Goal: Find contact information: Find contact information

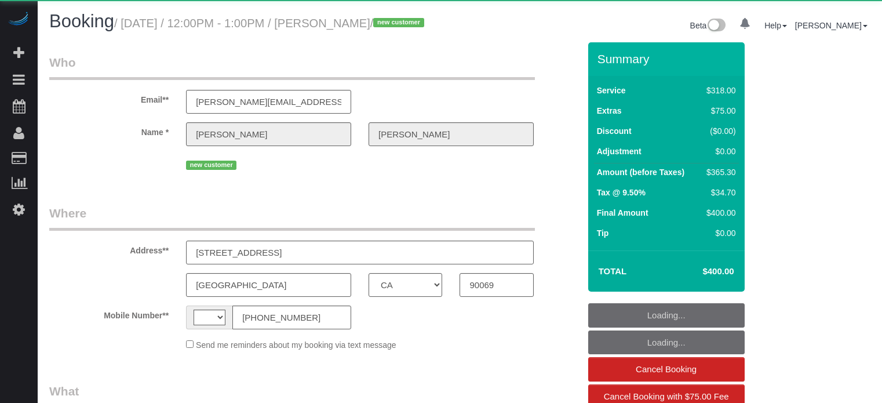
select select "CA"
select select "string:[GEOGRAPHIC_DATA]"
select select "object:684"
select select "string:fspay-f06ed97f-d6e8-43d8-a45c-0ef0e3c387cc"
select select "spot1"
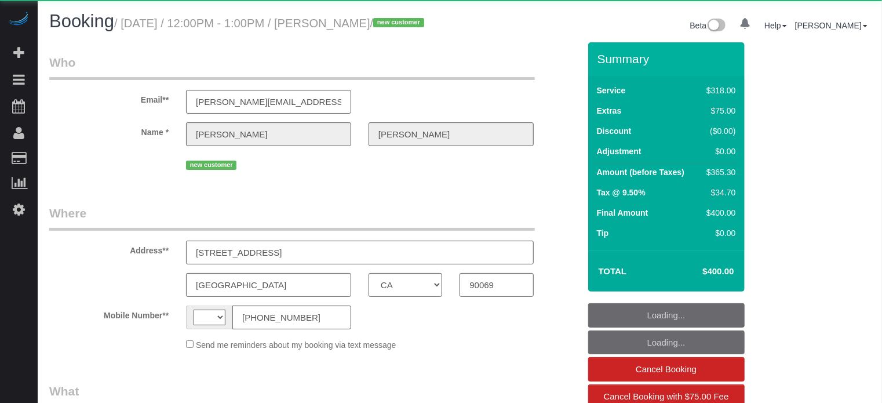
select select "number:9"
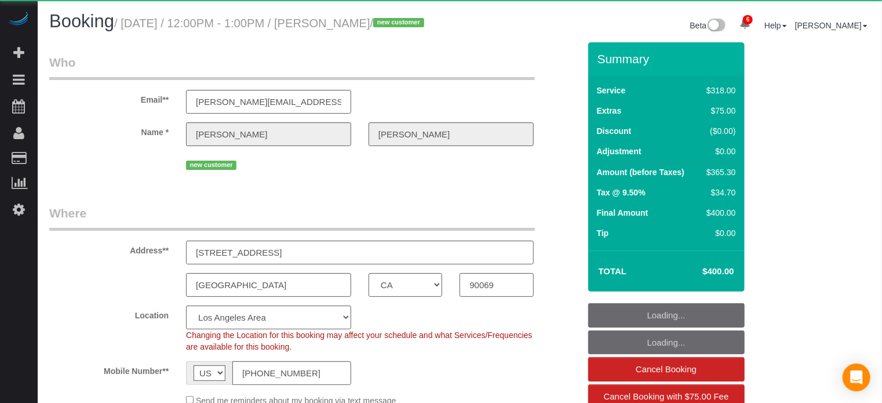
select select "spot26"
select select "object:894"
select select "5"
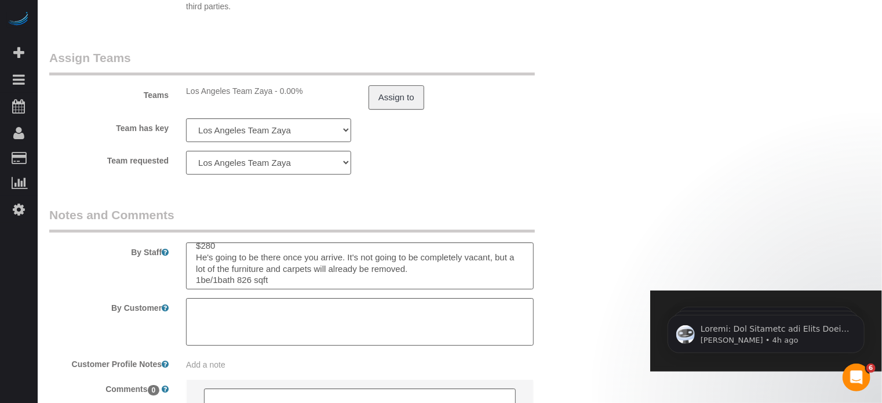
scroll to position [12, 0]
click at [394, 229] on legend "Notes and Comments" at bounding box center [291, 219] width 485 height 26
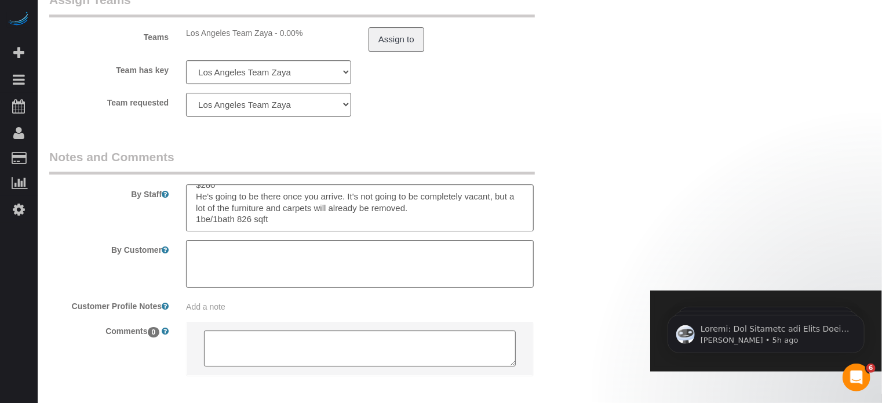
scroll to position [0, 0]
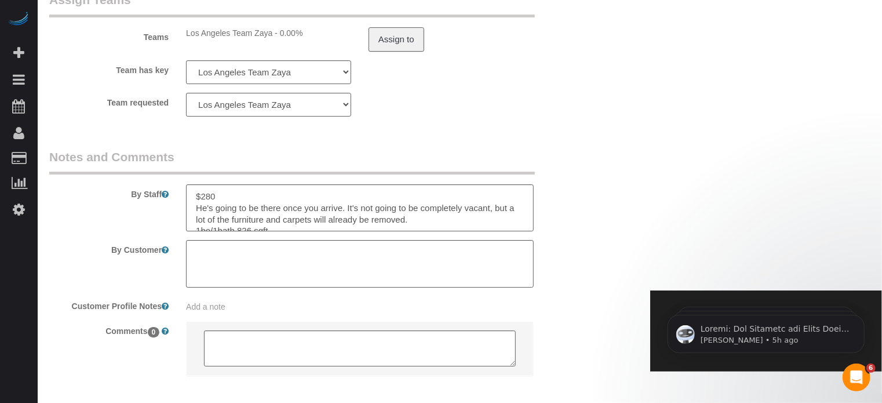
click at [323, 174] on legend "Notes and Comments" at bounding box center [291, 161] width 485 height 26
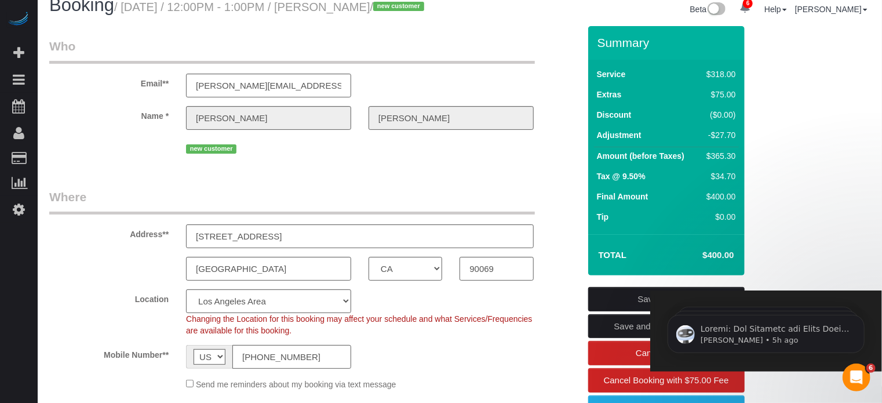
scroll to position [0, 0]
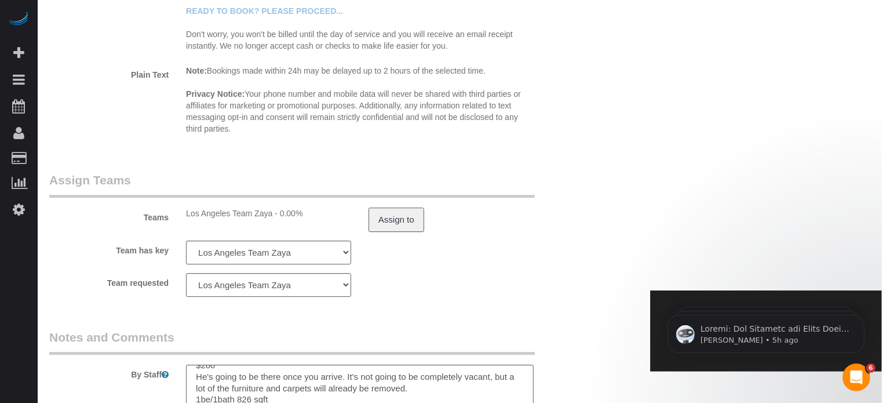
scroll to position [1831, 0]
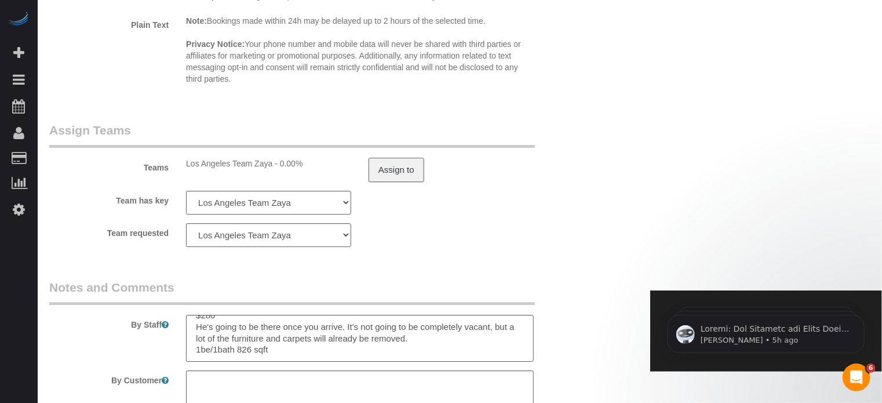
click at [575, 240] on sui-booking-teams "Teams Los Angeles Team Zaya - 0.00% Assign to Team has key Los Angeles Team Zay…" at bounding box center [314, 184] width 530 height 125
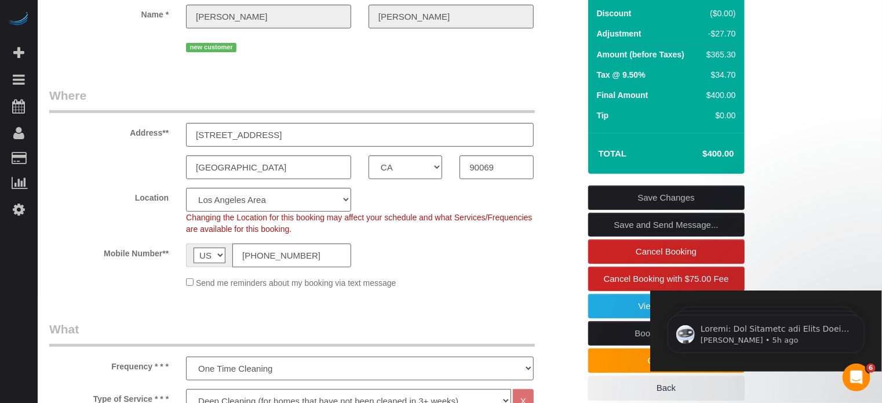
scroll to position [0, 0]
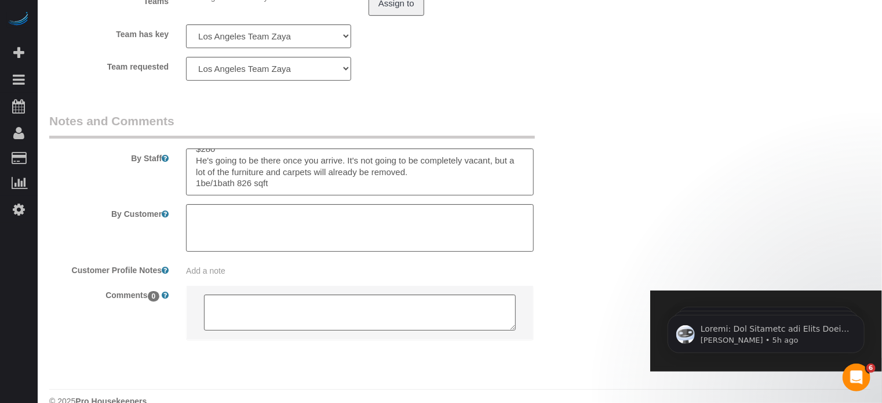
scroll to position [1979, 0]
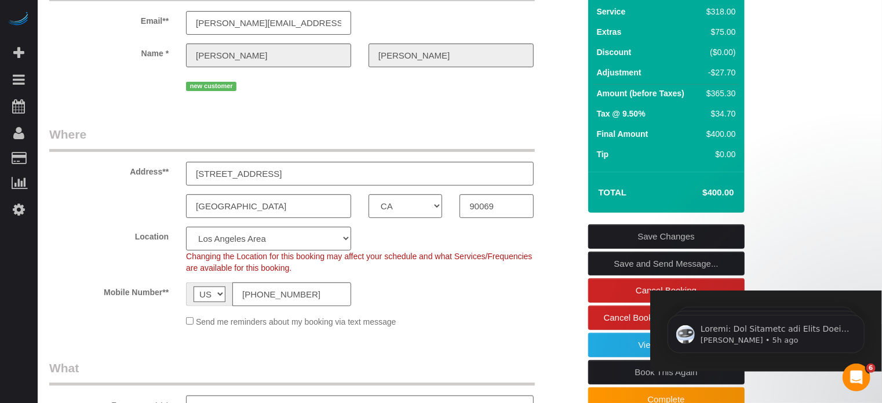
scroll to position [0, 0]
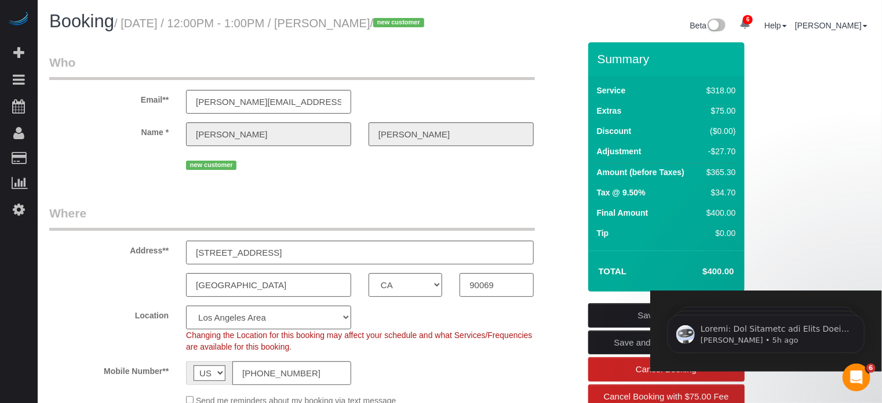
click at [556, 224] on div "Address** 1203 N Sweetzer Ave, Apt 305" at bounding box center [314, 234] width 547 height 60
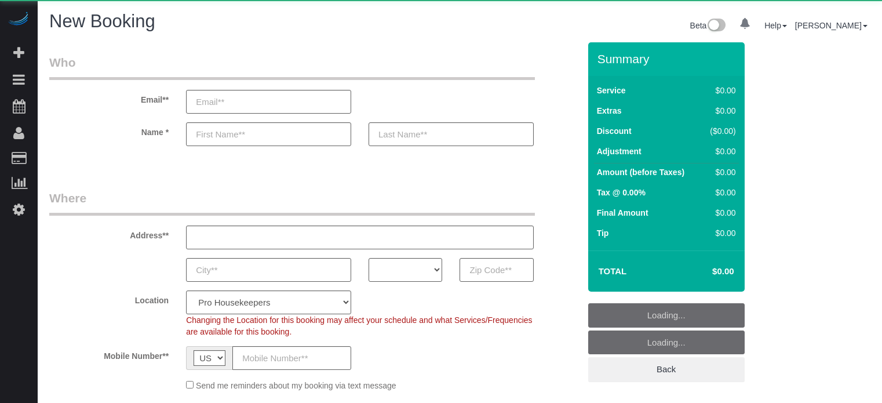
select select "number:9"
select select "object:1269"
select select "4"
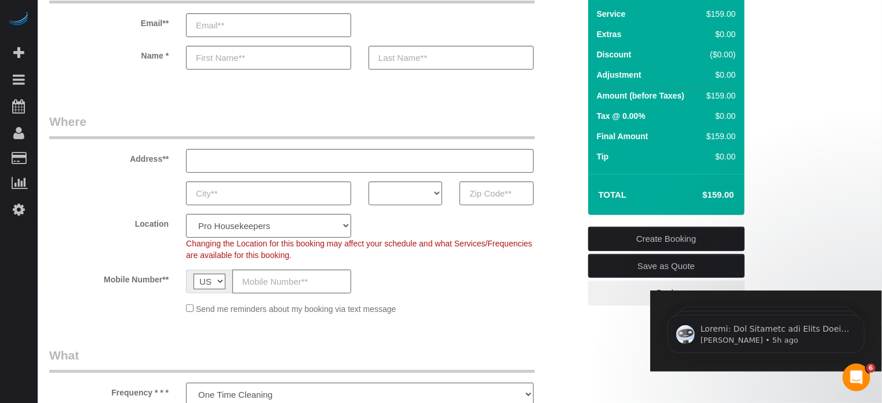
scroll to position [58, 0]
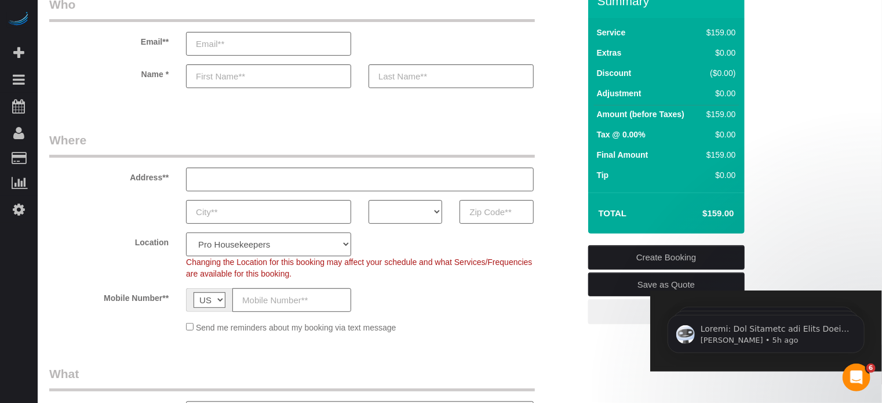
click at [265, 247] on select "Pro Housekeepers Atlanta Austin Boston Chicago Cincinnati Clearwater Denver Ft …" at bounding box center [268, 244] width 165 height 24
select select "3"
click at [186, 232] on select "Pro Housekeepers Atlanta Austin Boston Chicago Cincinnati Clearwater Denver Ft …" at bounding box center [268, 244] width 165 height 24
select select "object:1278"
select select "228"
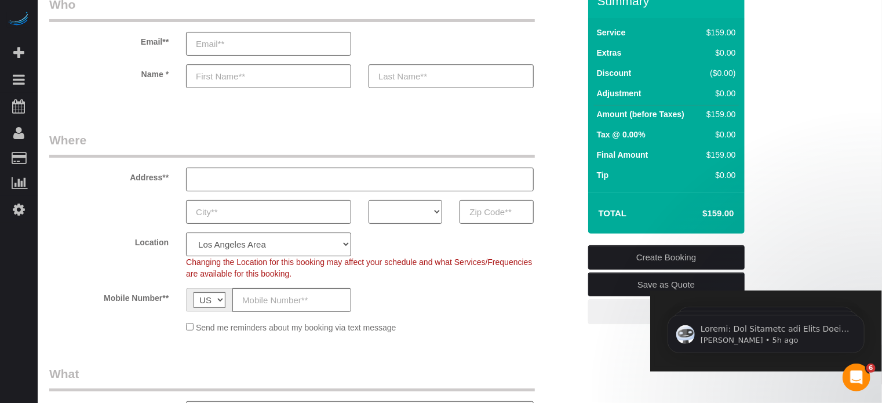
click at [416, 212] on select "AK AL AR AZ CA CO CT DC DE FL GA HI IA ID IL IN KS KY LA MA MD ME MI MN MO MS M…" at bounding box center [405, 212] width 74 height 24
select select "CA"
click at [368, 200] on select "AK AL AR AZ CA CO CT DC DE FL GA HI IA ID IL IN KS KY LA MA MD ME MI MN MO MS M…" at bounding box center [405, 212] width 74 height 24
click at [108, 246] on label "Location" at bounding box center [109, 240] width 137 height 16
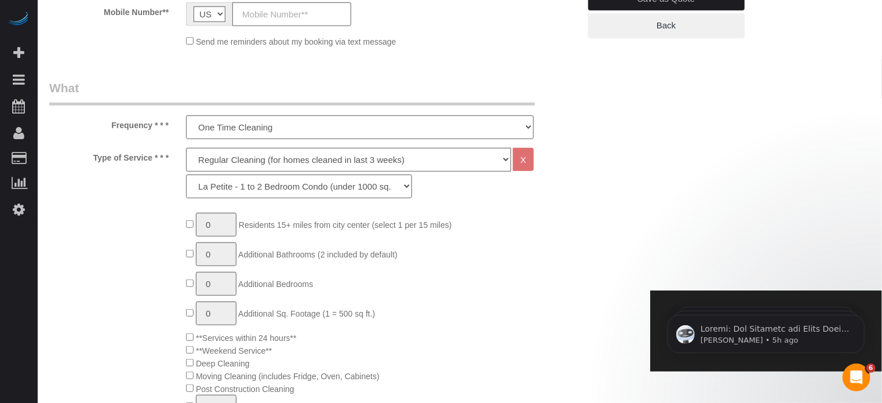
scroll to position [348, 0]
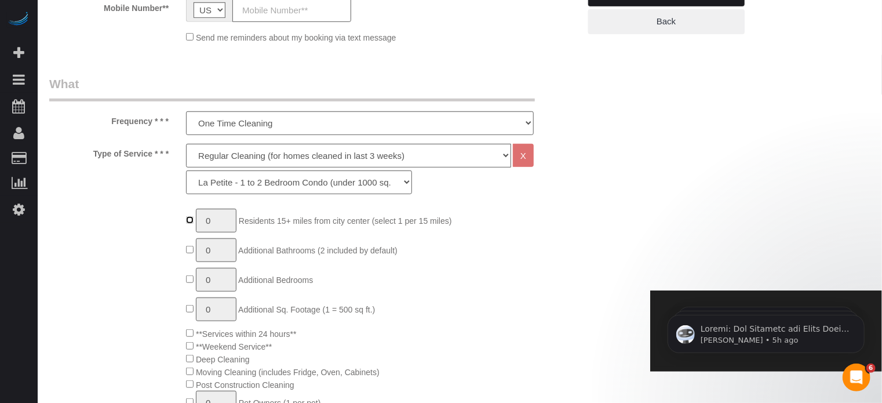
type input "1"
click at [220, 220] on input "1" at bounding box center [216, 221] width 41 height 24
type input "1"
type input "2"
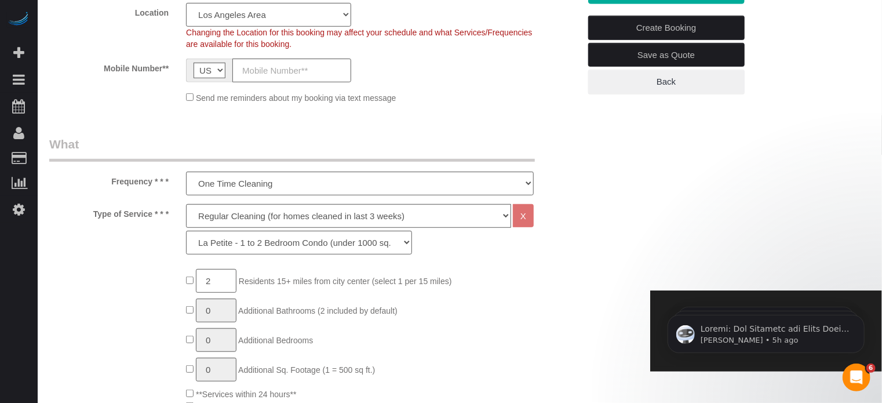
scroll to position [290, 0]
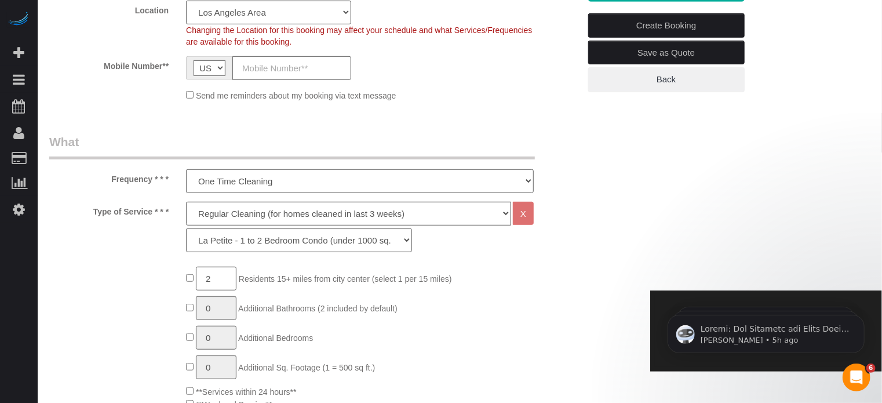
click at [255, 182] on select "One Time Cleaning Weekly Cleaning (20%) - 20.00% (0% for the First Booking) Eve…" at bounding box center [360, 181] width 348 height 24
select select "object:1280"
click at [186, 169] on select "One Time Cleaning Weekly Cleaning (20%) - 20.00% (0% for the First Booking) Eve…" at bounding box center [360, 181] width 348 height 24
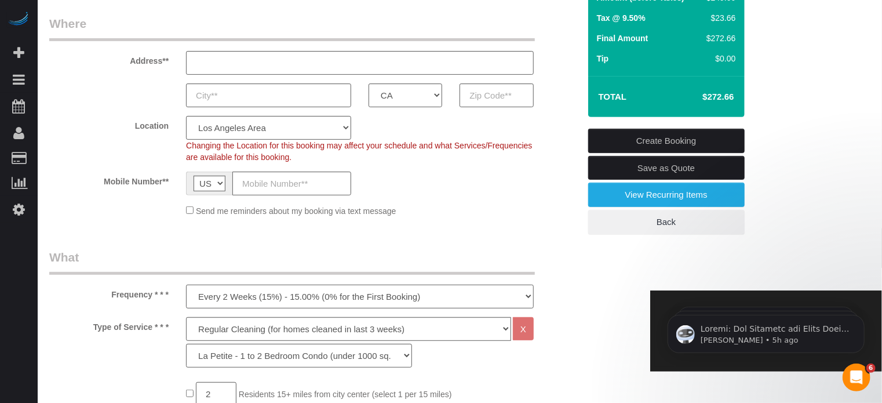
scroll to position [174, 0]
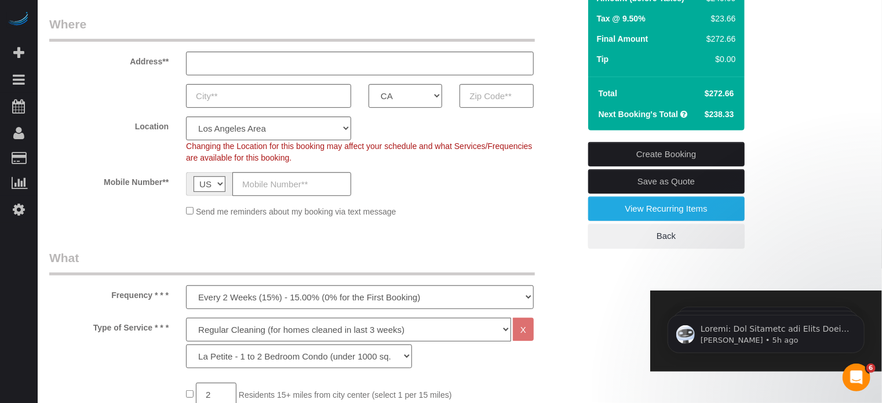
click at [719, 116] on span "$238.33" at bounding box center [719, 113] width 30 height 9
copy div "$238.33 Create Booking Save as Quote View Recurring Items Back"
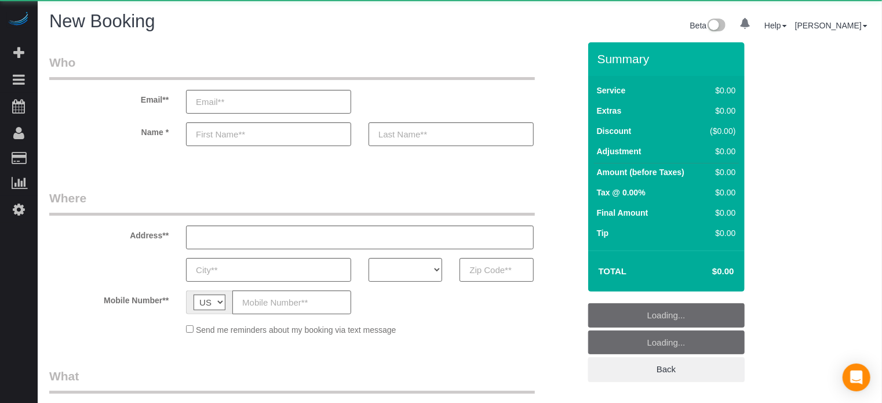
select select "object:667"
select select "number:9"
select select "object:1251"
select select "4"
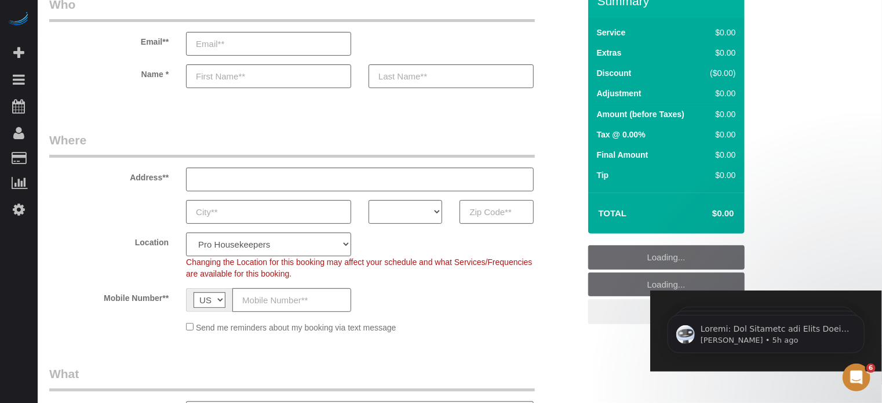
click at [490, 217] on input "text" at bounding box center [496, 212] width 74 height 24
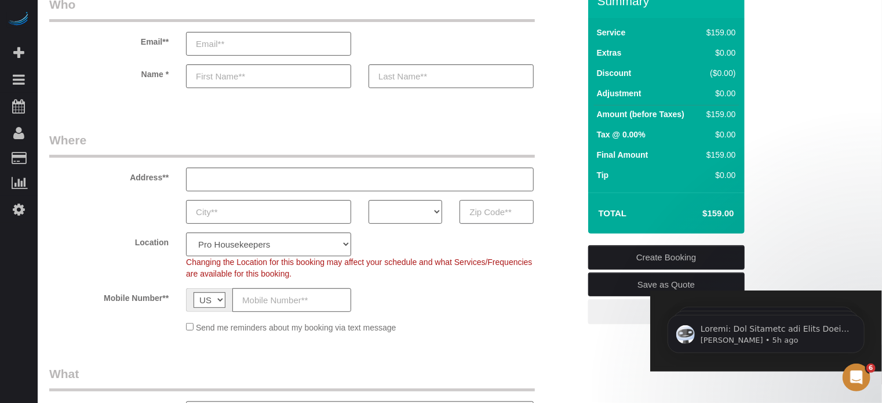
paste input "90011"
type input "90011"
click at [411, 214] on select "AK AL AR AZ CA CO CT DC DE FL GA HI IA ID IL IN KS KY LA MA MD ME MI MN MO MS M…" at bounding box center [405, 212] width 74 height 24
select select "CA"
click at [368, 200] on select "AK AL AR AZ CA CO CT DC DE FL GA HI IA ID IL IN KS KY LA MA MD ME MI MN MO MS M…" at bounding box center [405, 212] width 74 height 24
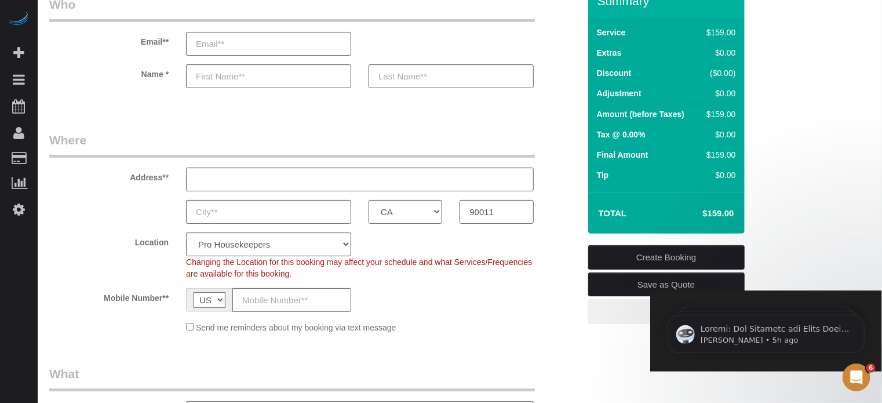
click at [331, 257] on span "Changing the Location for this booking may affect your schedule and what Servic…" at bounding box center [359, 267] width 346 height 21
click at [330, 249] on select "Pro Housekeepers Atlanta Austin Boston Chicago Cincinnati Clearwater Denver Ft …" at bounding box center [268, 244] width 165 height 24
select select "3"
click at [186, 232] on select "Pro Housekeepers Atlanta Austin Boston Chicago Cincinnati Clearwater Denver Ft …" at bounding box center [268, 244] width 165 height 24
select select "object:1278"
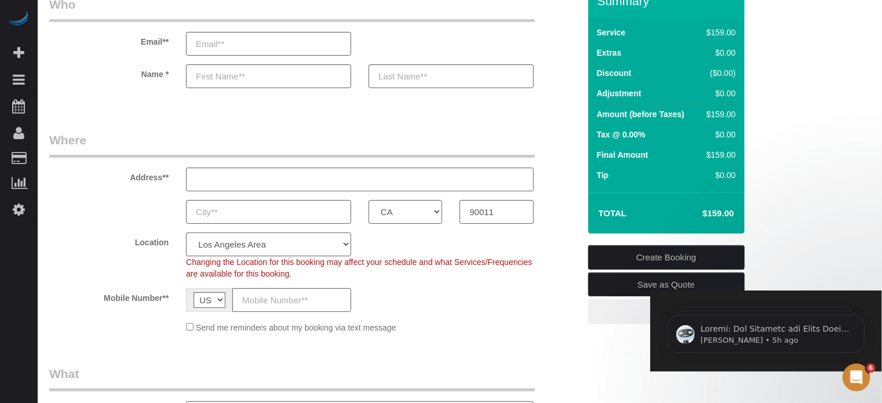
select select "228"
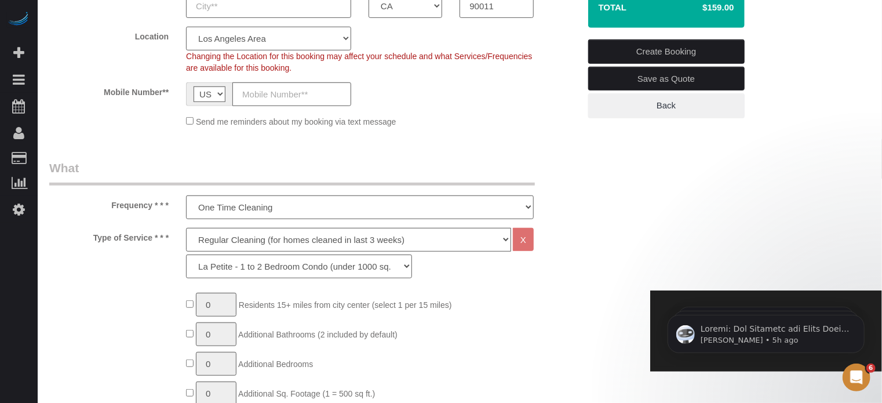
scroll to position [290, 0]
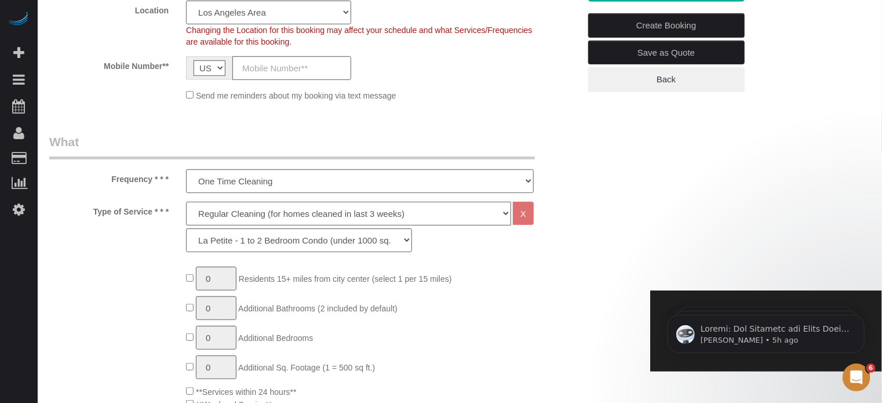
drag, startPoint x: 213, startPoint y: 208, endPoint x: 214, endPoint y: 221, distance: 13.4
click at [213, 208] on select "Deep Cleaning (for homes that have not been cleaned in 3+ weeks) Spruce Regular…" at bounding box center [348, 214] width 325 height 24
select select "5"
click at [186, 202] on select "Deep Cleaning (for homes that have not been cleaned in 3+ weeks) Spruce Regular…" at bounding box center [348, 214] width 325 height 24
select select "278"
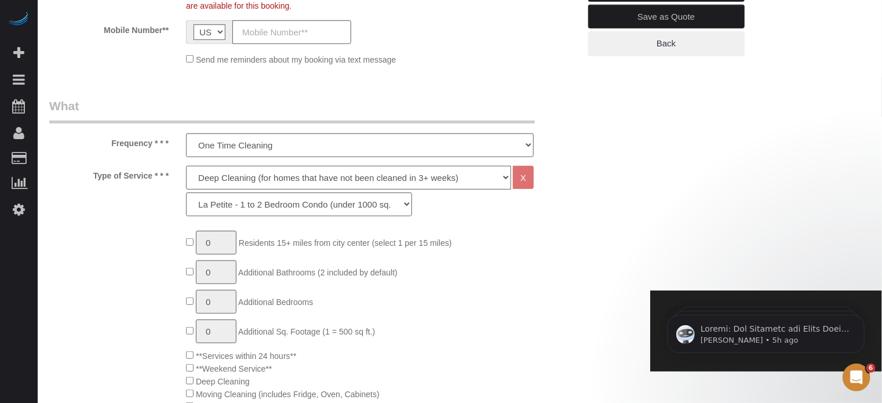
scroll to position [232, 0]
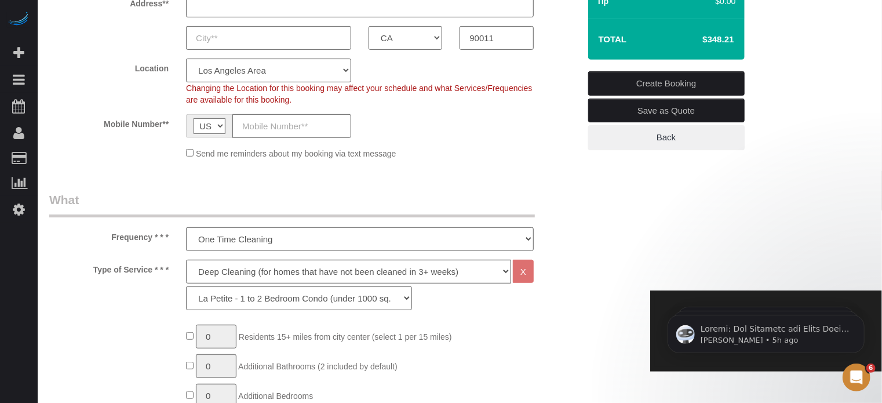
drag, startPoint x: 56, startPoint y: 57, endPoint x: 95, endPoint y: 9, distance: 61.8
click at [56, 59] on label "Location" at bounding box center [109, 67] width 137 height 16
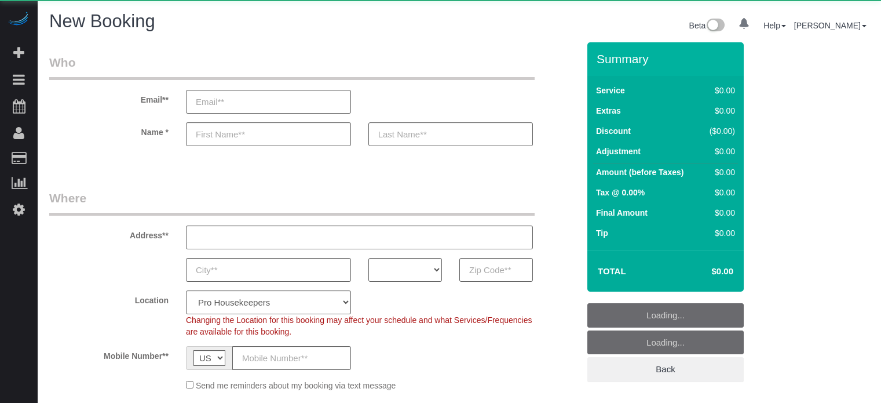
select select "number:9"
select select "object:1122"
select select "4"
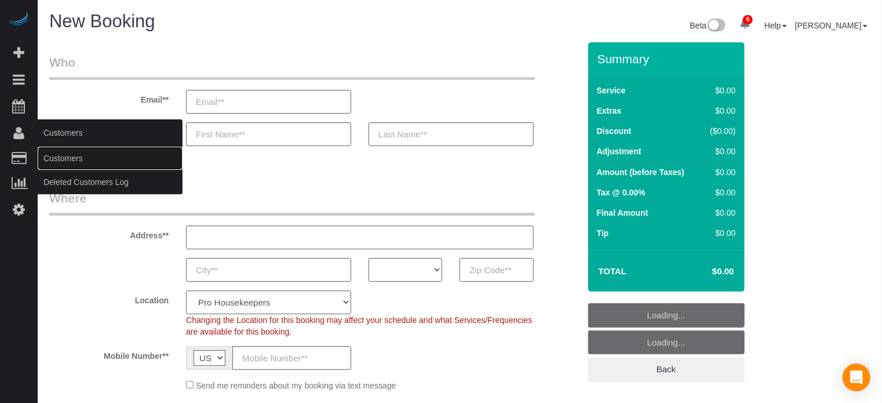
click at [70, 159] on link "Customers" at bounding box center [110, 158] width 145 height 23
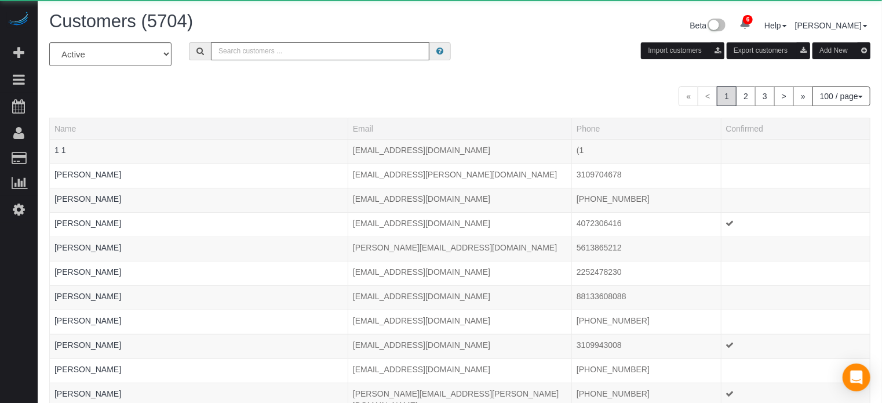
click at [247, 49] on input "text" at bounding box center [320, 51] width 218 height 18
paste input "Gail Jepson"
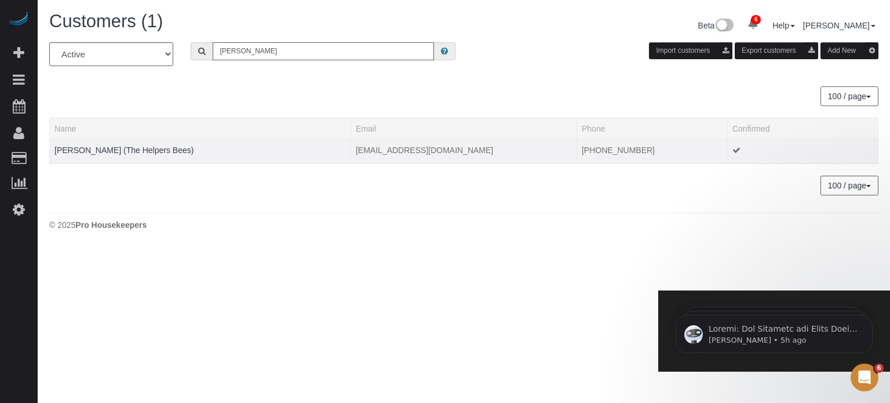
type input "Gail Jepson"
click at [153, 157] on div at bounding box center [199, 157] width 291 height 3
click at [146, 151] on link "Gail Jepson (The Helpers Bees)" at bounding box center [123, 149] width 139 height 9
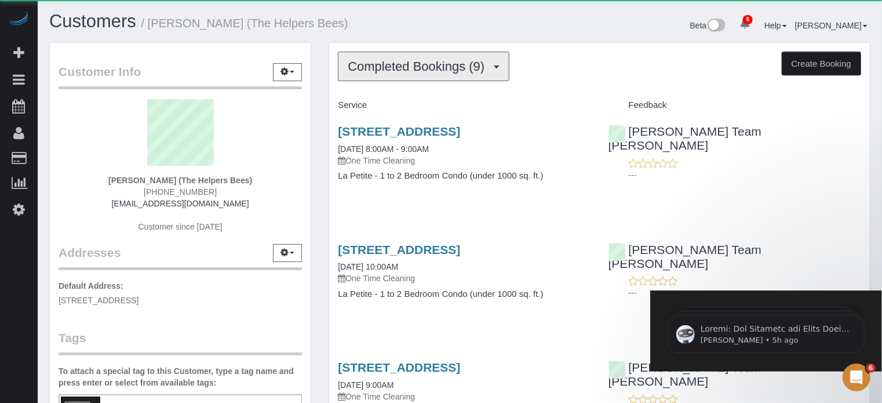
click at [412, 66] on span "Completed Bookings (9)" at bounding box center [419, 66] width 142 height 14
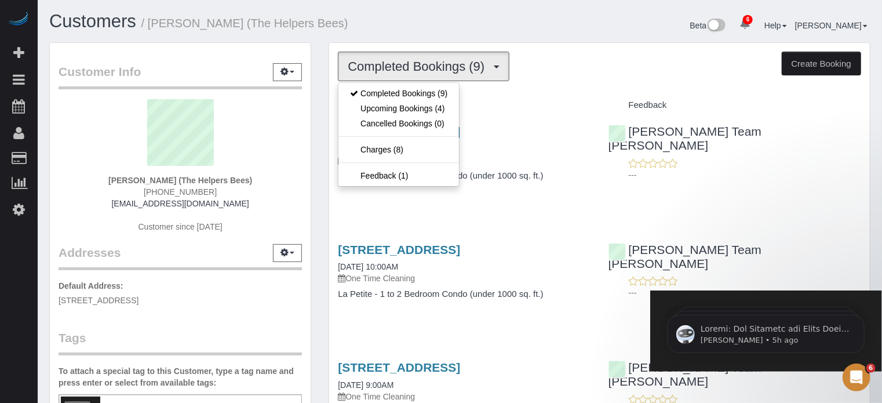
click at [565, 97] on div "Service" at bounding box center [464, 106] width 270 height 20
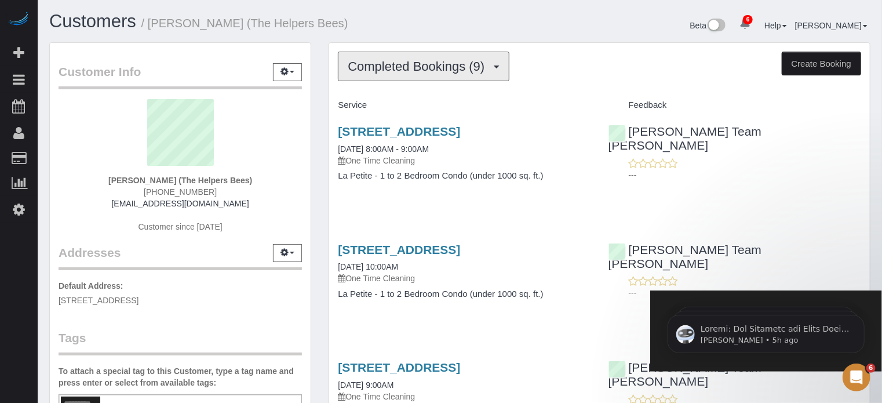
click at [433, 67] on span "Completed Bookings (9)" at bounding box center [419, 66] width 142 height 14
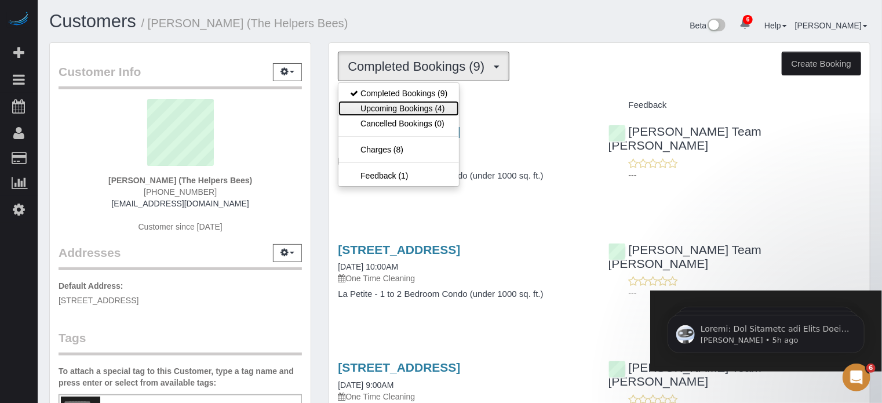
click at [408, 107] on link "Upcoming Bookings (4)" at bounding box center [398, 108] width 120 height 15
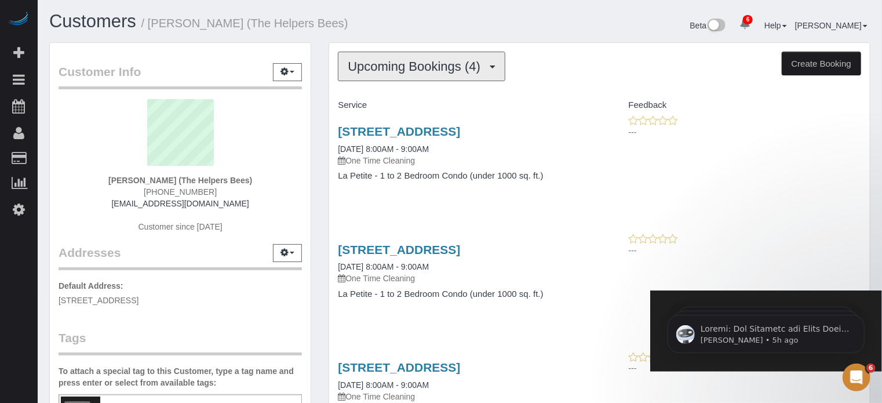
click at [405, 71] on span "Upcoming Bookings (4)" at bounding box center [417, 66] width 138 height 14
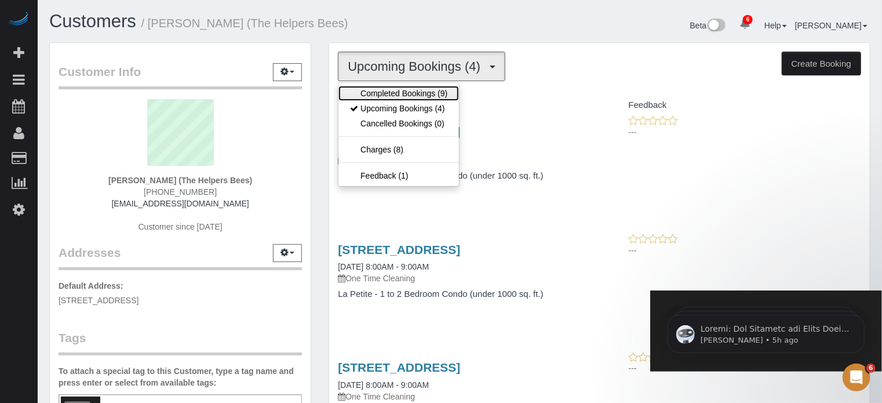
click at [410, 95] on link "Completed Bookings (9)" at bounding box center [398, 93] width 120 height 15
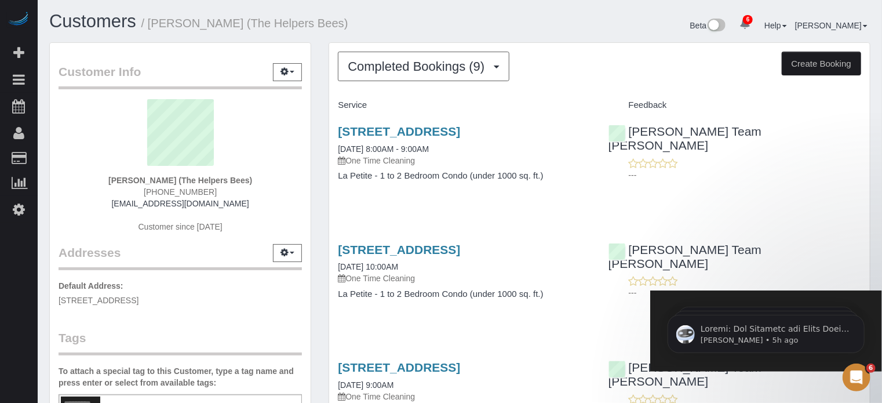
click at [619, 204] on div "18011 W Camino Real Dr, Surprise, AZ 85374 08/29/2025 8:00AM - 9:00AM One Time …" at bounding box center [599, 159] width 540 height 89
click at [318, 228] on div "Customer Info Edit Contact Info Send Message Email Preferences Special Sales Ta…" at bounding box center [180, 322] width 279 height 560
click at [400, 81] on button "Completed Bookings (9)" at bounding box center [423, 67] width 171 height 30
click at [361, 30] on h1 "Customers / Gail Jepson (The Helpers Bees)" at bounding box center [250, 22] width 402 height 20
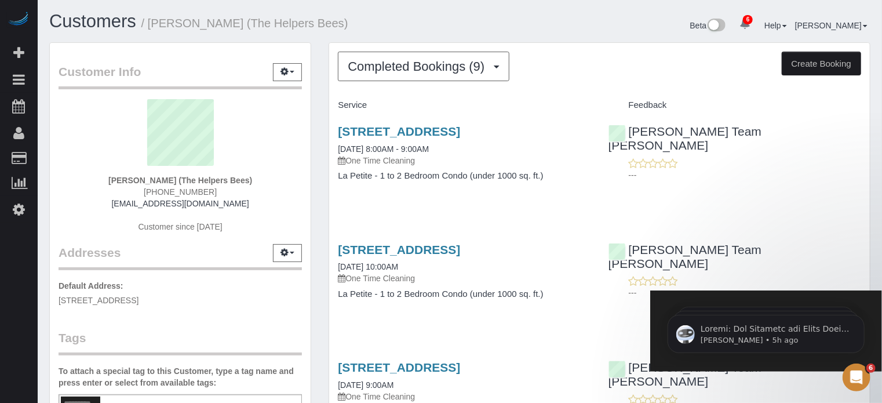
click at [188, 195] on span "(253) 229-1725" at bounding box center [180, 191] width 73 height 9
click at [188, 195] on span "[PHONE_NUMBER]" at bounding box center [180, 191] width 73 height 9
copy div "[PHONE_NUMBER]"
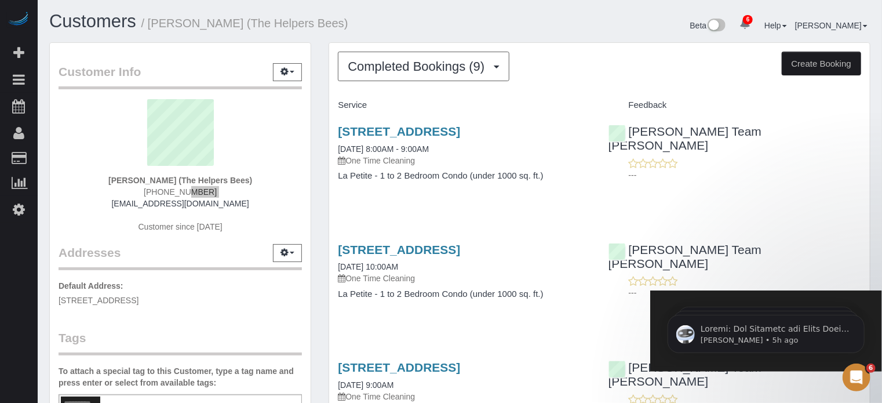
click at [83, 176] on div "Gail Jepson (The Helpers Bees) (253) 229-1725 hudakga@hotmail.com Customer sinc…" at bounding box center [180, 171] width 243 height 145
click at [180, 188] on span "[PHONE_NUMBER]" at bounding box center [180, 191] width 73 height 9
copy div "[PHONE_NUMBER]"
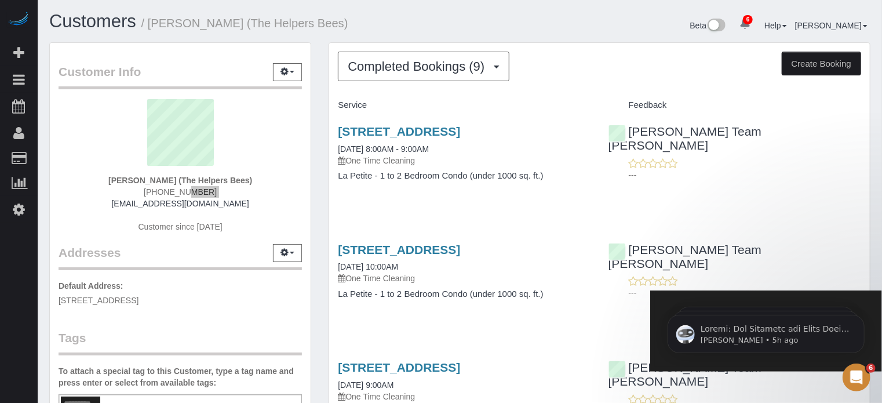
click at [49, 162] on div "Customer Info Edit Contact Info Send Message Email Preferences Special Sales Ta…" at bounding box center [180, 316] width 262 height 549
click at [400, 69] on span "Completed Bookings (9)" at bounding box center [419, 66] width 142 height 14
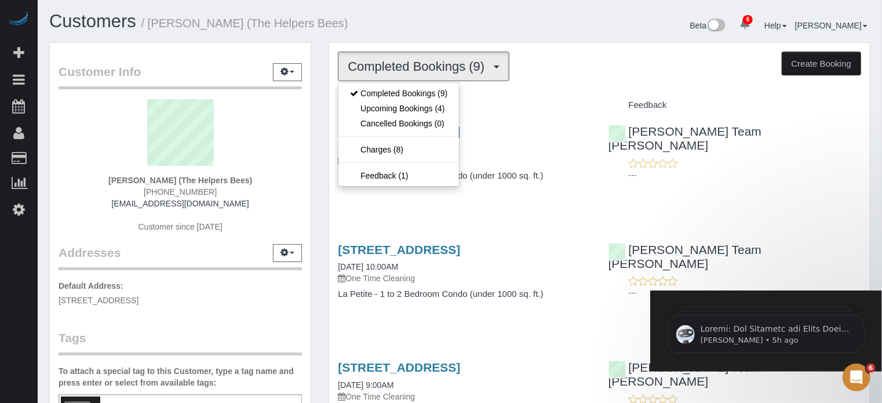
click at [414, 31] on div "Customers / Gail Jepson (The Helpers Bees)" at bounding box center [250, 24] width 419 height 25
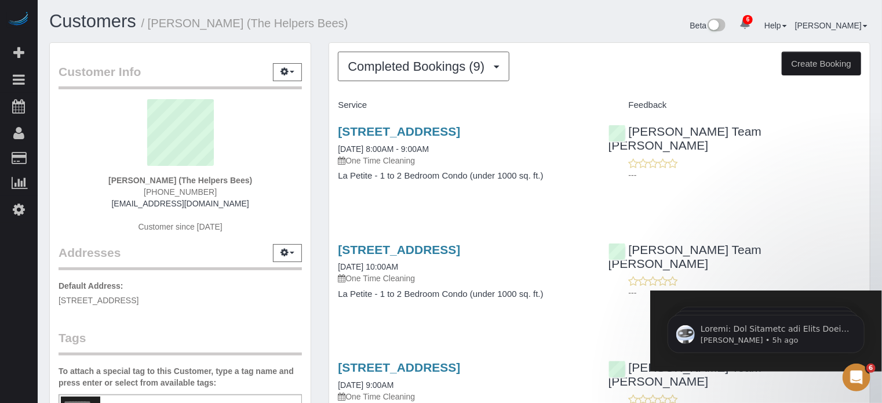
click at [447, 74] on button "Completed Bookings (9)" at bounding box center [423, 67] width 171 height 30
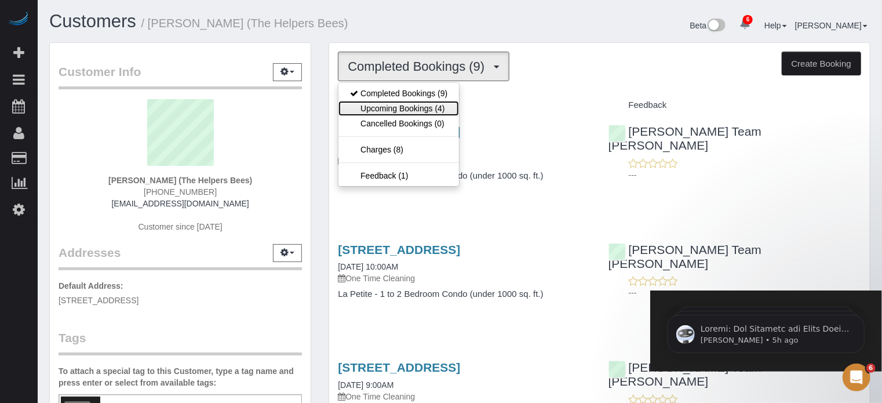
click at [429, 103] on link "Upcoming Bookings (4)" at bounding box center [398, 108] width 120 height 15
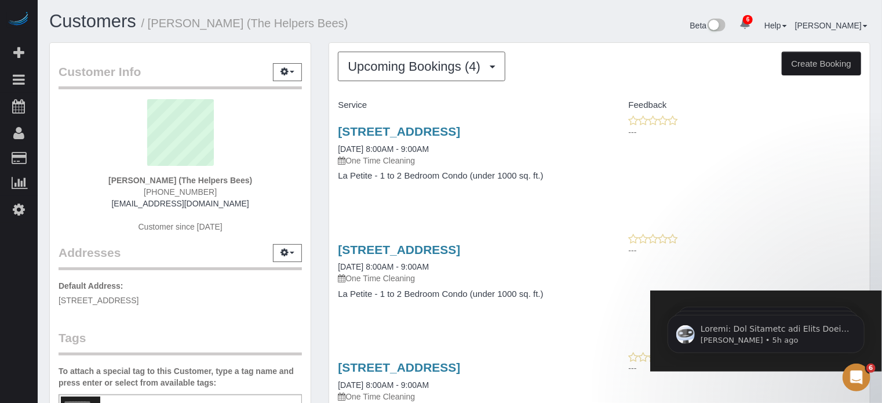
click at [485, 35] on div "Beta 6 Your Notifications You have 0 alerts × You have 1 to charge for 09/07/20…" at bounding box center [669, 27] width 419 height 31
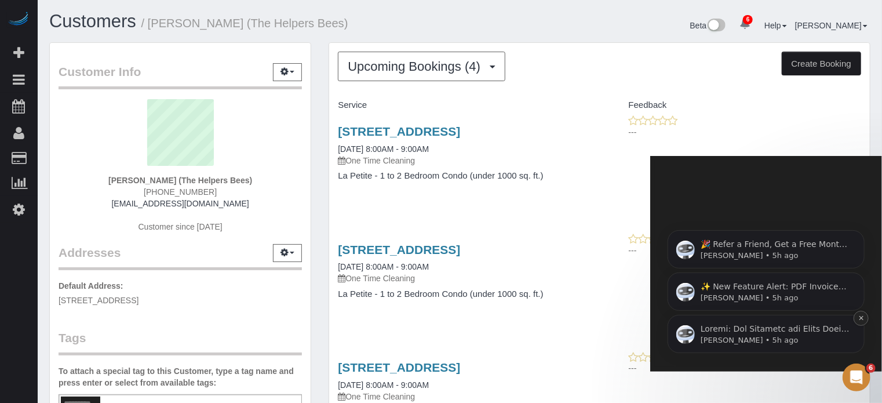
click at [859, 312] on button "Dismiss notification" at bounding box center [860, 317] width 15 height 15
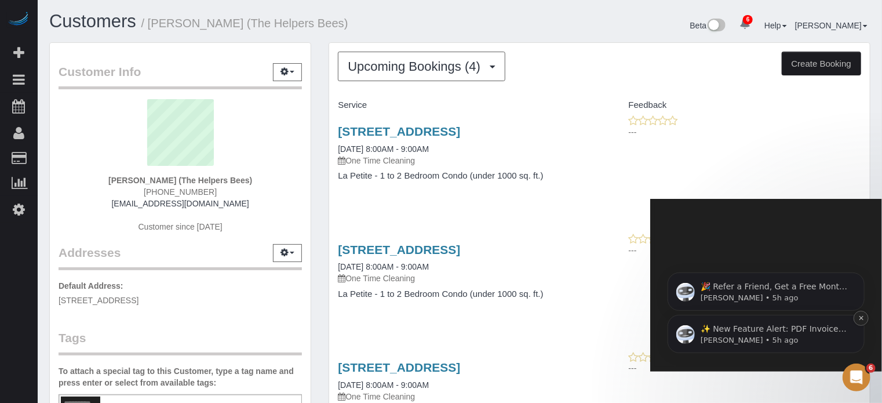
click at [861, 318] on icon "Dismiss notification" at bounding box center [860, 317] width 6 height 6
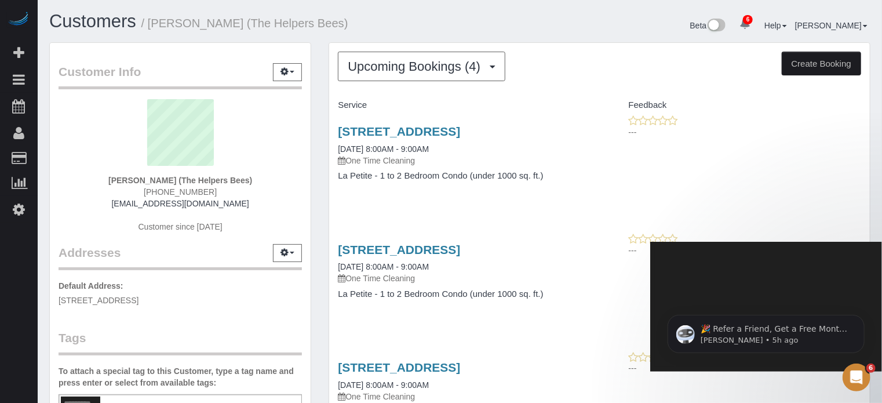
click at [861, 318] on icon "Dismiss notification" at bounding box center [859, 317] width 3 height 3
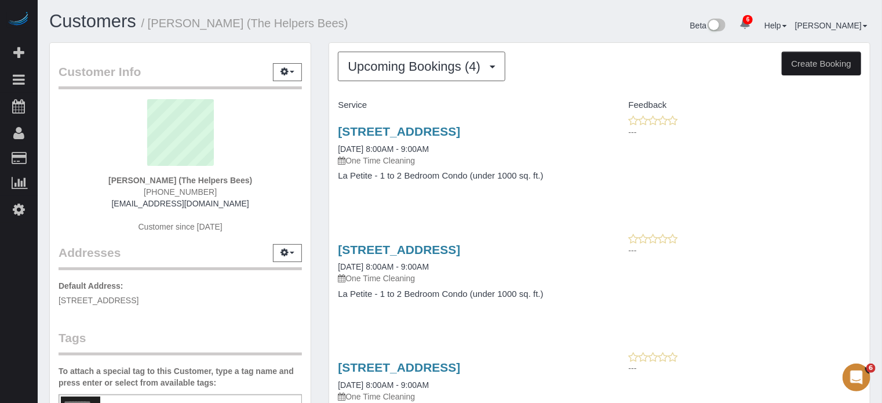
click at [590, 91] on div "Upcoming Bookings (4) Completed Bookings (9) Upcoming Bookings (4) Cancelled Bo…" at bounding box center [599, 319] width 540 height 553
click at [872, 243] on div "Upcoming Bookings (4) Completed Bookings (9) Upcoming Bookings (4) Cancelled Bo…" at bounding box center [599, 324] width 559 height 565
click at [391, 63] on span "Upcoming Bookings (4)" at bounding box center [417, 66] width 138 height 14
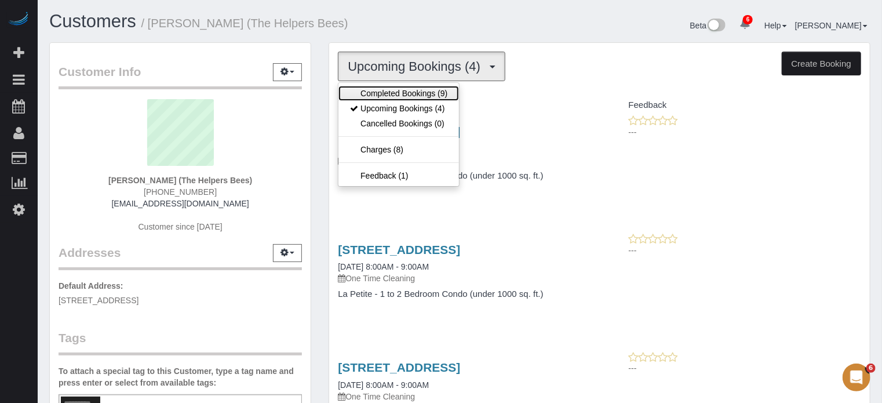
click at [403, 91] on link "Completed Bookings (9)" at bounding box center [398, 93] width 120 height 15
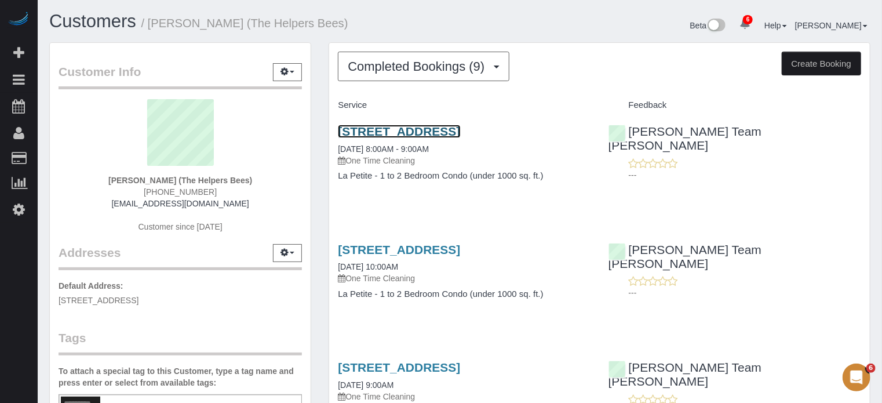
click at [358, 131] on link "18011 W Camino Real Dr, Surprise, AZ 85374" at bounding box center [399, 131] width 122 height 13
drag, startPoint x: 795, startPoint y: 152, endPoint x: 787, endPoint y: 153, distance: 8.1
click at [795, 158] on div "---" at bounding box center [734, 169] width 253 height 23
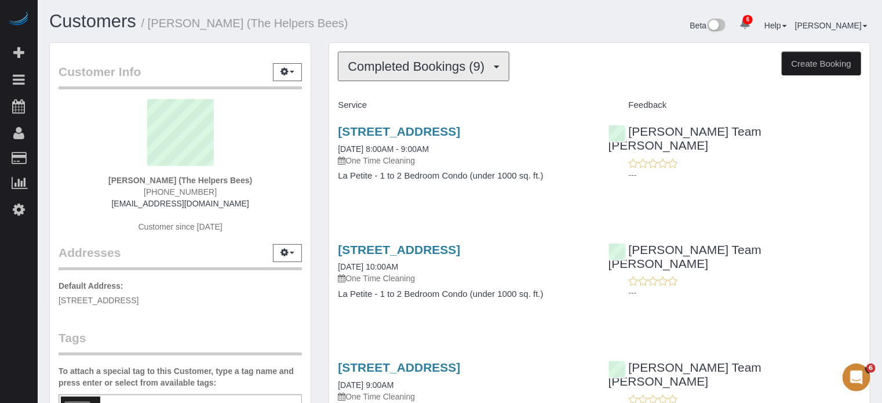
click at [389, 62] on span "Completed Bookings (9)" at bounding box center [419, 66] width 142 height 14
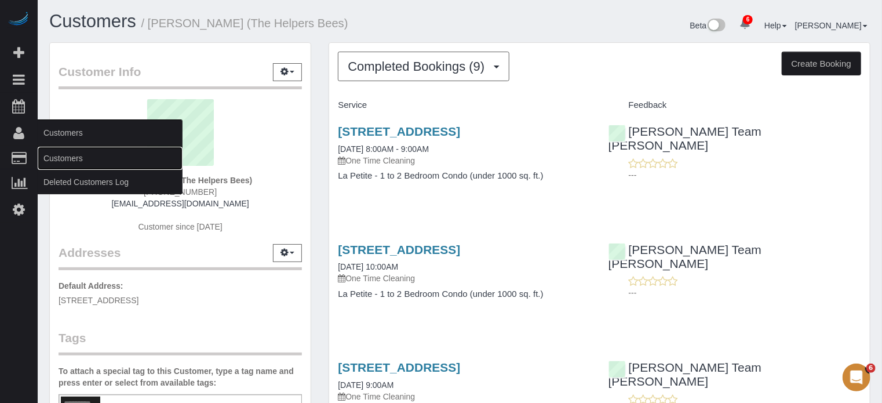
drag, startPoint x: 71, startPoint y: 163, endPoint x: 174, endPoint y: 136, distance: 106.6
click at [71, 162] on link "Customers" at bounding box center [110, 158] width 145 height 23
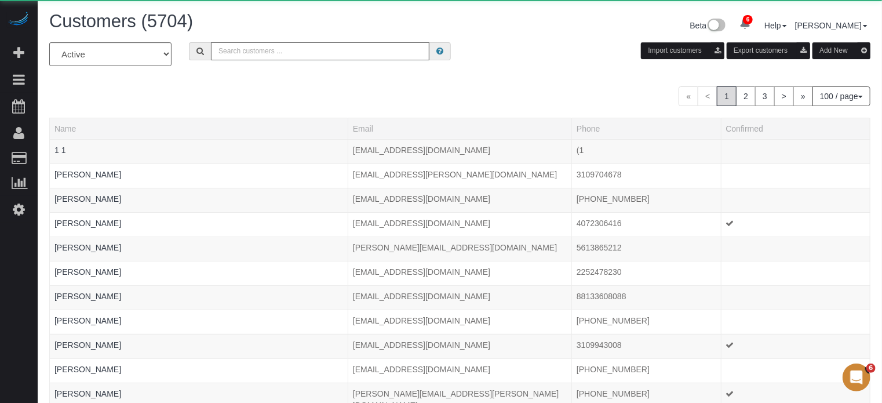
click at [376, 52] on input "text" at bounding box center [320, 51] width 218 height 18
paste input "Donna Johnston-Hoppner"
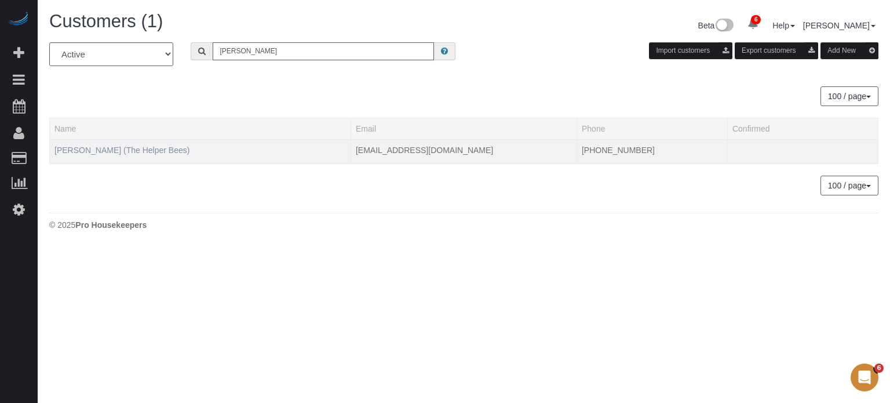
type input "Donna Johnston-Hoppner"
click at [179, 150] on link "Donna Johnston-Hoppner (The Helper Bees)" at bounding box center [121, 149] width 135 height 9
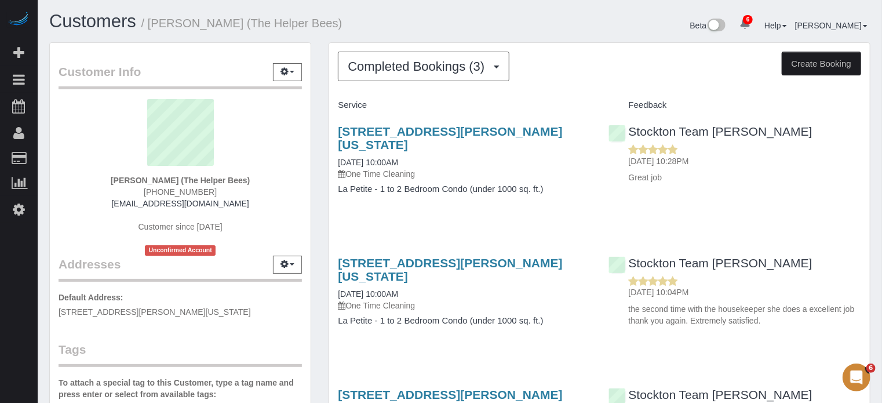
click at [322, 147] on div "Completed Bookings (3) Completed Bookings (3) Upcoming Bookings (5) Cancelled B…" at bounding box center [599, 286] width 559 height 488
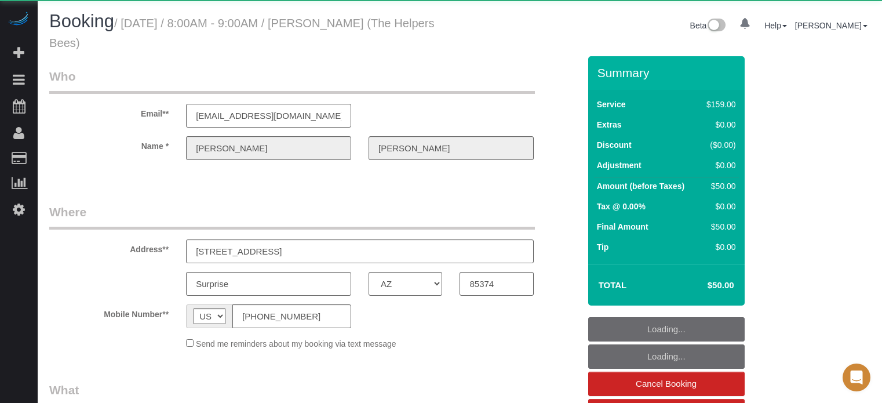
select select "AZ"
select select "4"
select select "number:9"
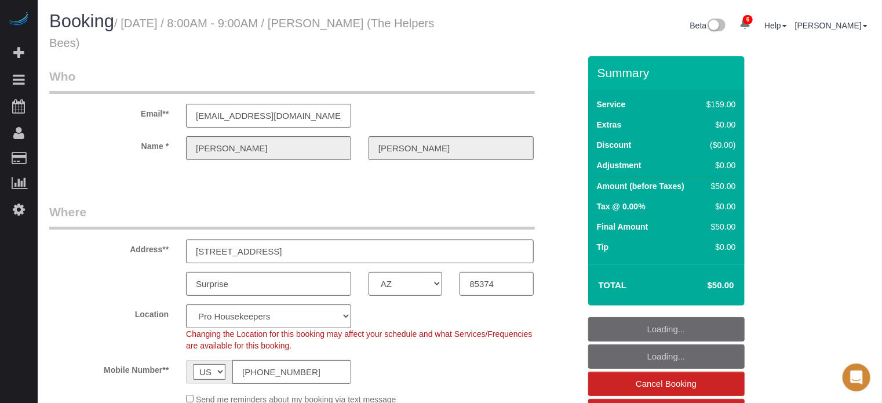
select select "object:1326"
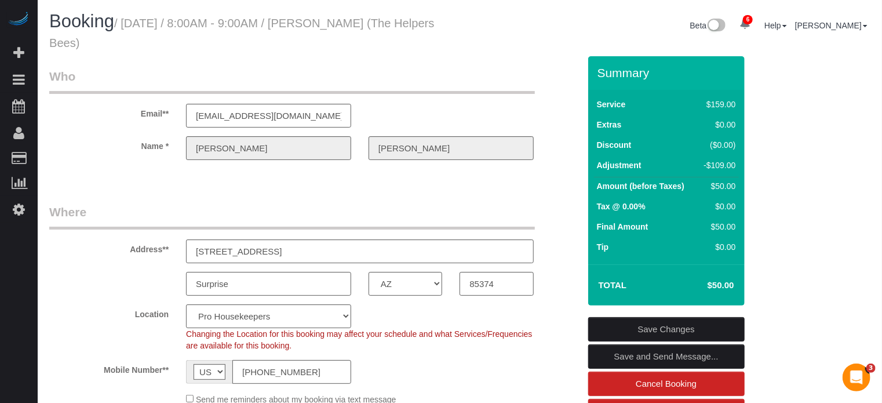
click at [34, 310] on div "6 Beta Your Notifications You have 0 alerts × You have 1 to charge for [DATE] ×…" at bounding box center [19, 201] width 38 height 403
